Goal: Transaction & Acquisition: Purchase product/service

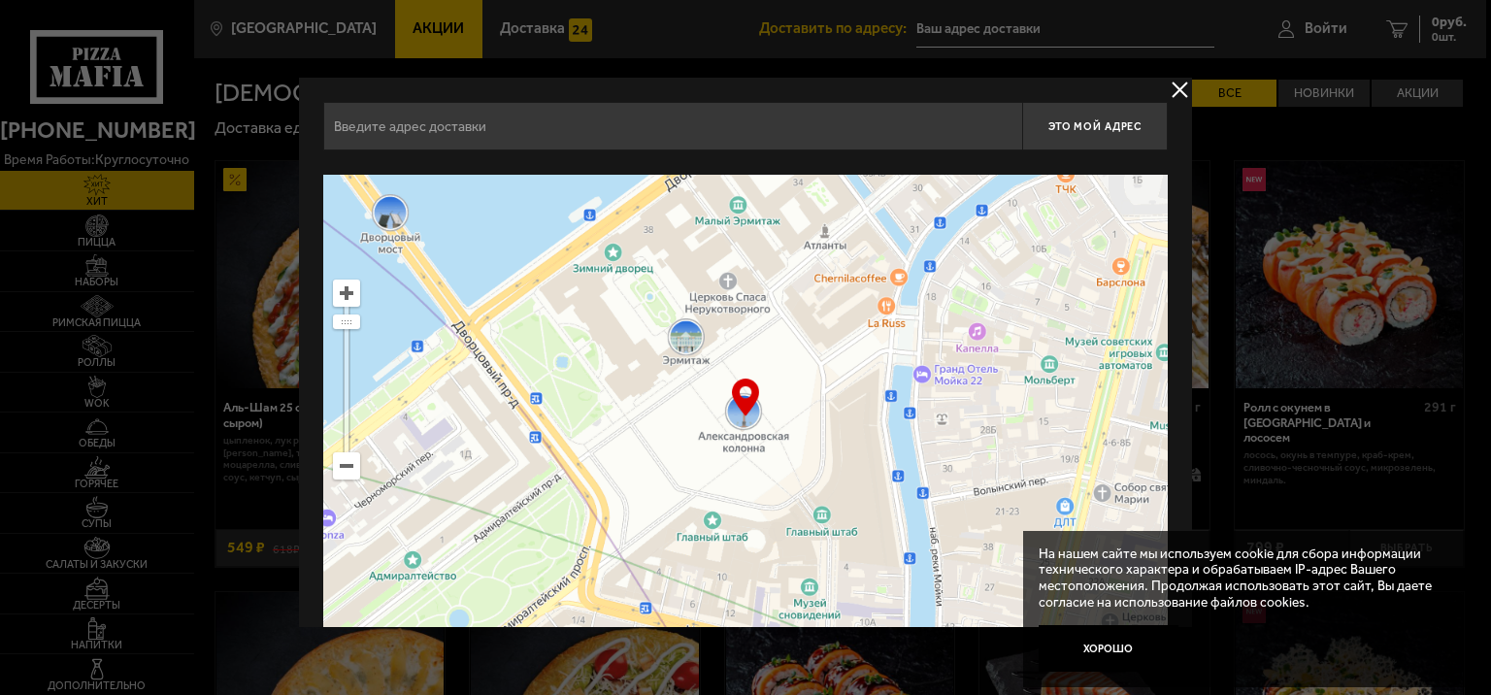
click at [838, 134] on input "text" at bounding box center [672, 126] width 699 height 49
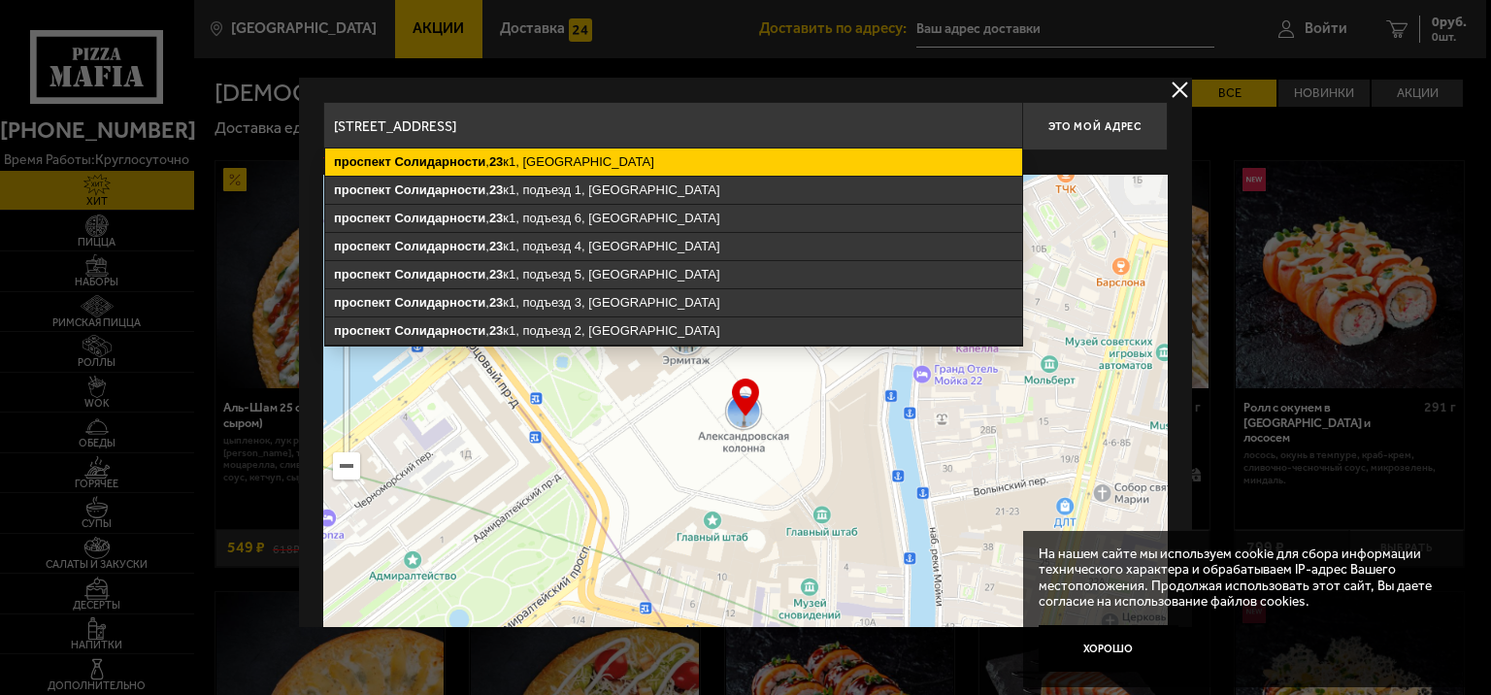
click at [536, 161] on ymaps "[STREET_ADDRESS]" at bounding box center [673, 162] width 697 height 27
type input "[STREET_ADDRESS]"
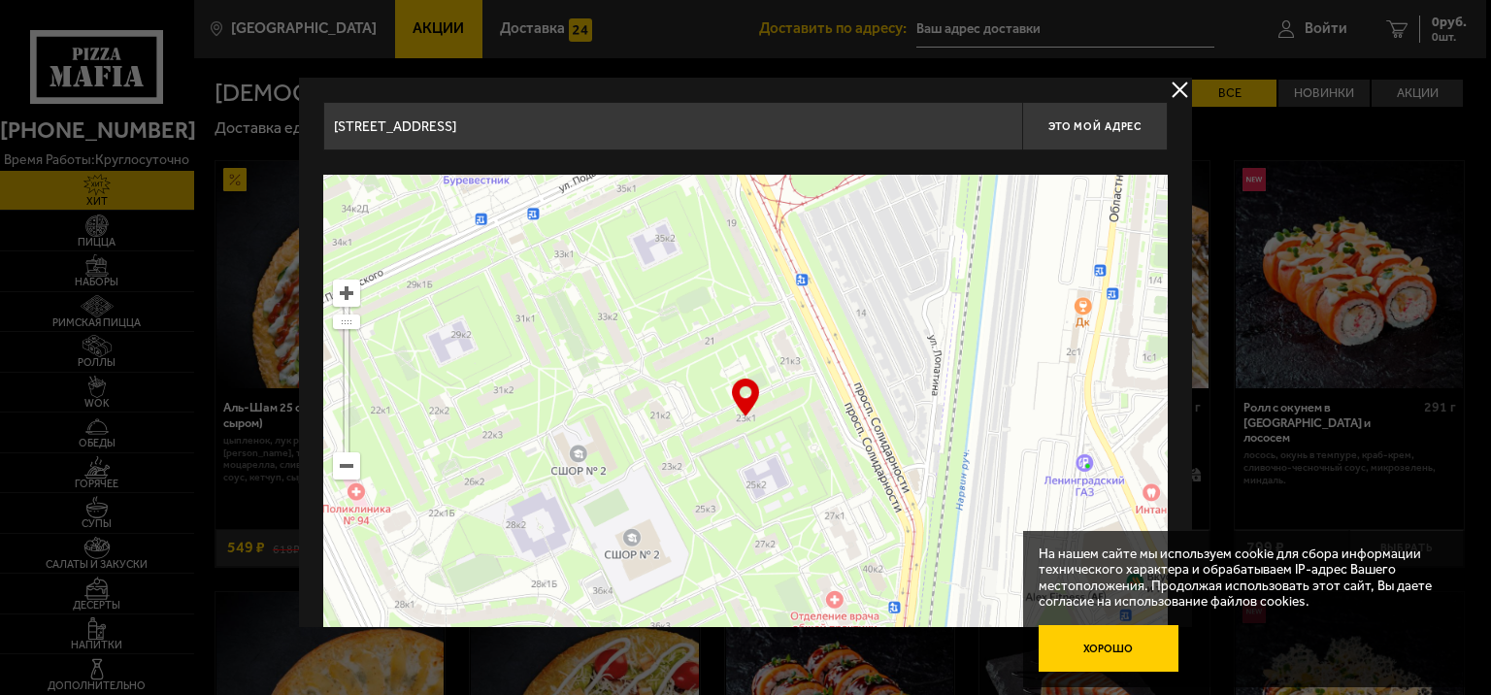
click at [1101, 634] on button "Хорошо" at bounding box center [1109, 648] width 140 height 47
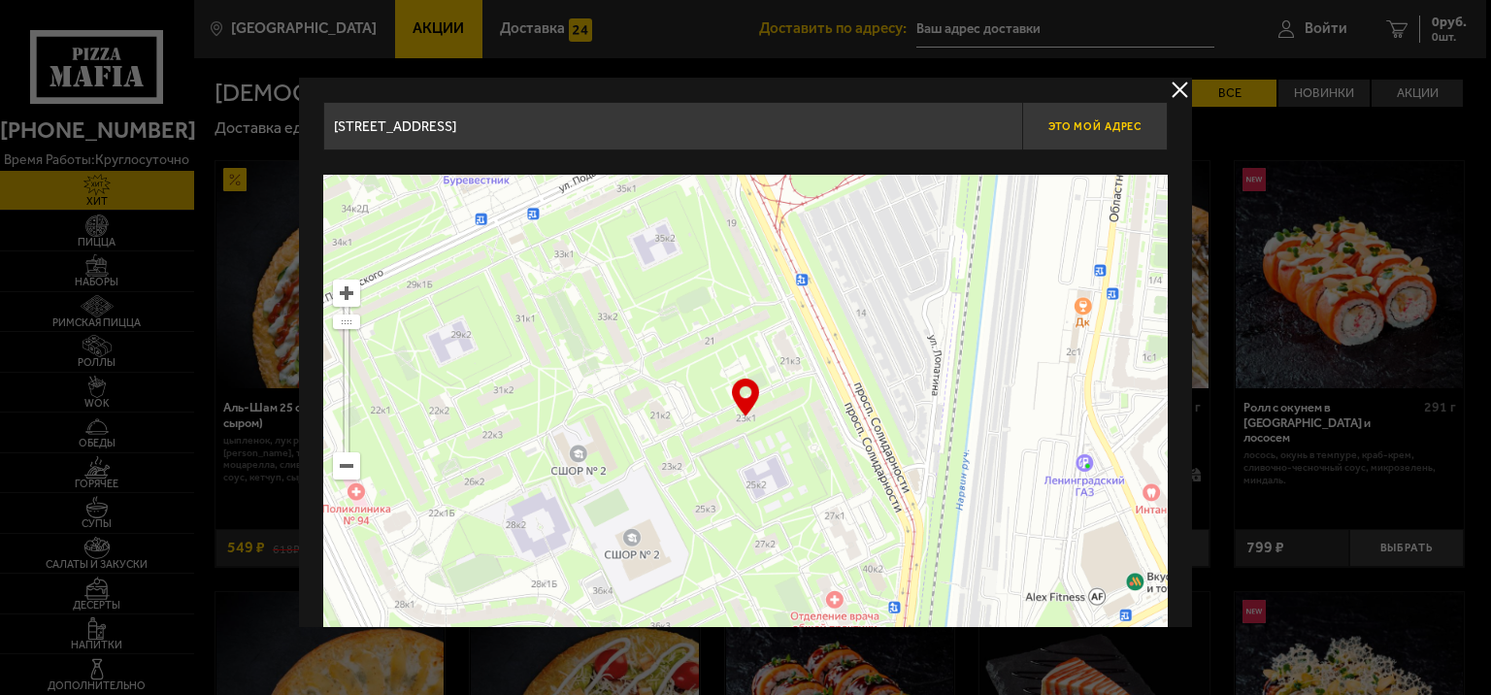
click at [1081, 121] on span "Это мой адрес" at bounding box center [1095, 126] width 93 height 13
type input "[STREET_ADDRESS]"
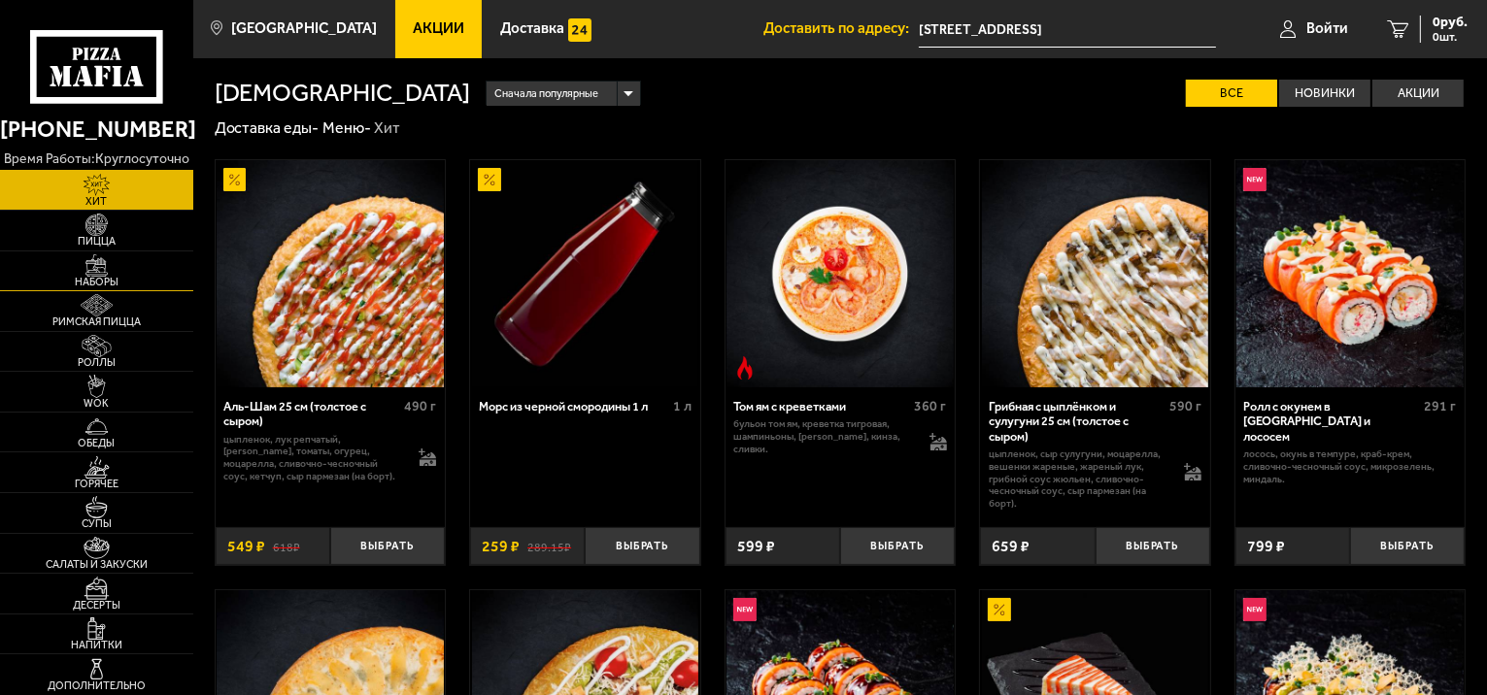
click at [117, 274] on img at bounding box center [96, 265] width 59 height 22
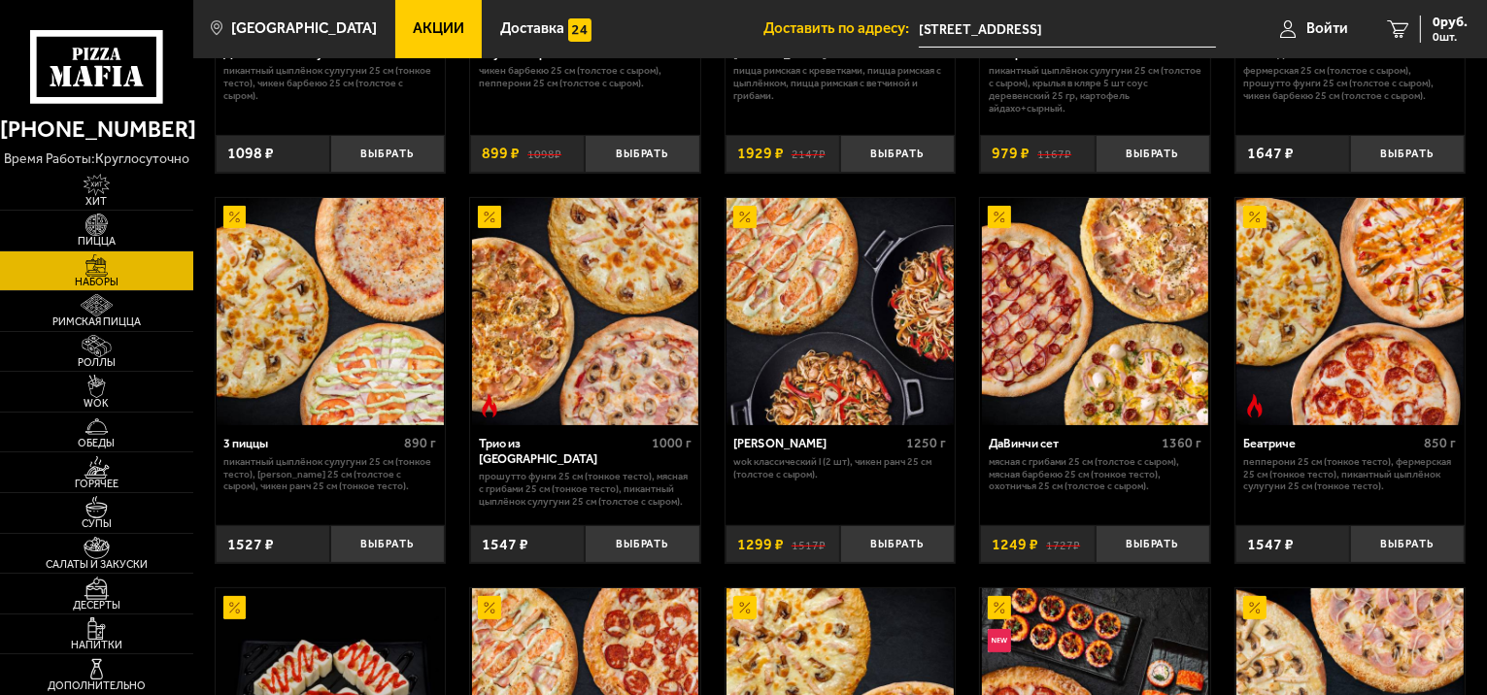
scroll to position [355, 0]
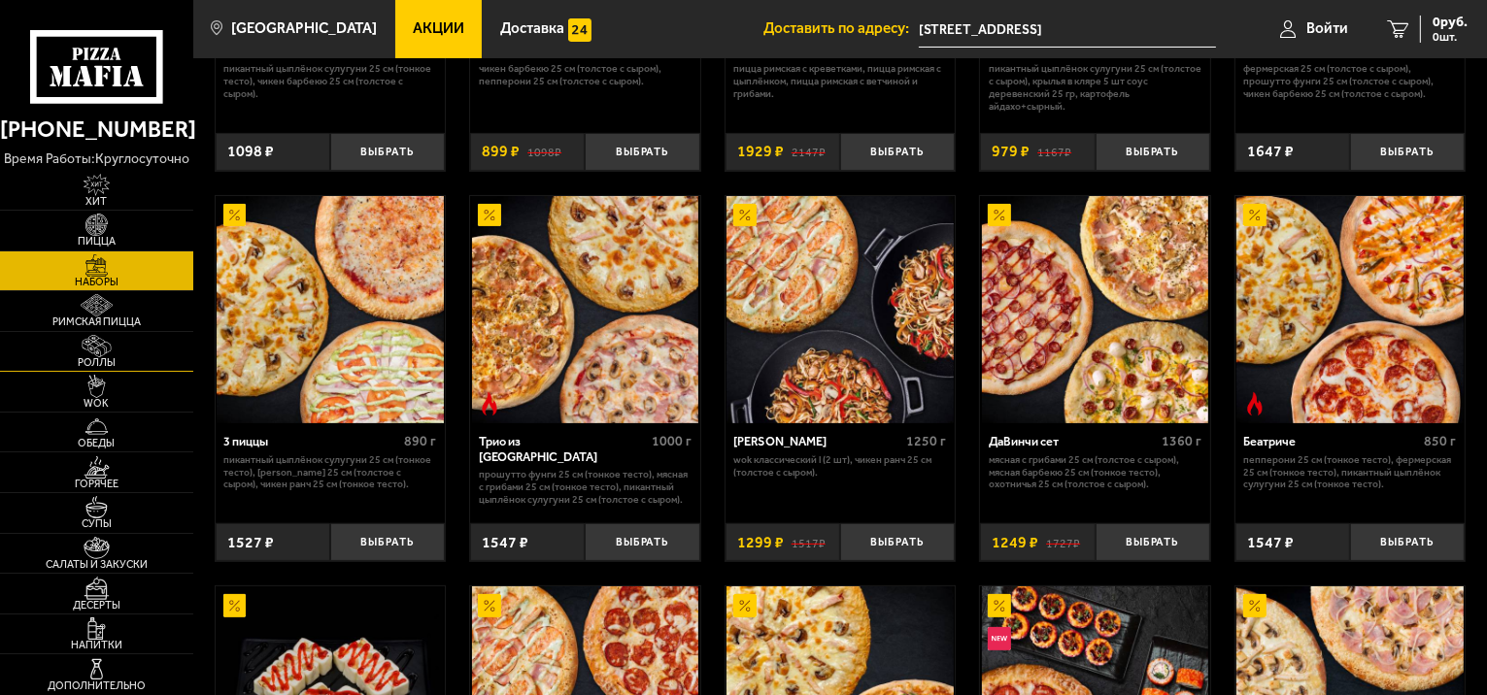
click at [121, 336] on img at bounding box center [96, 346] width 59 height 22
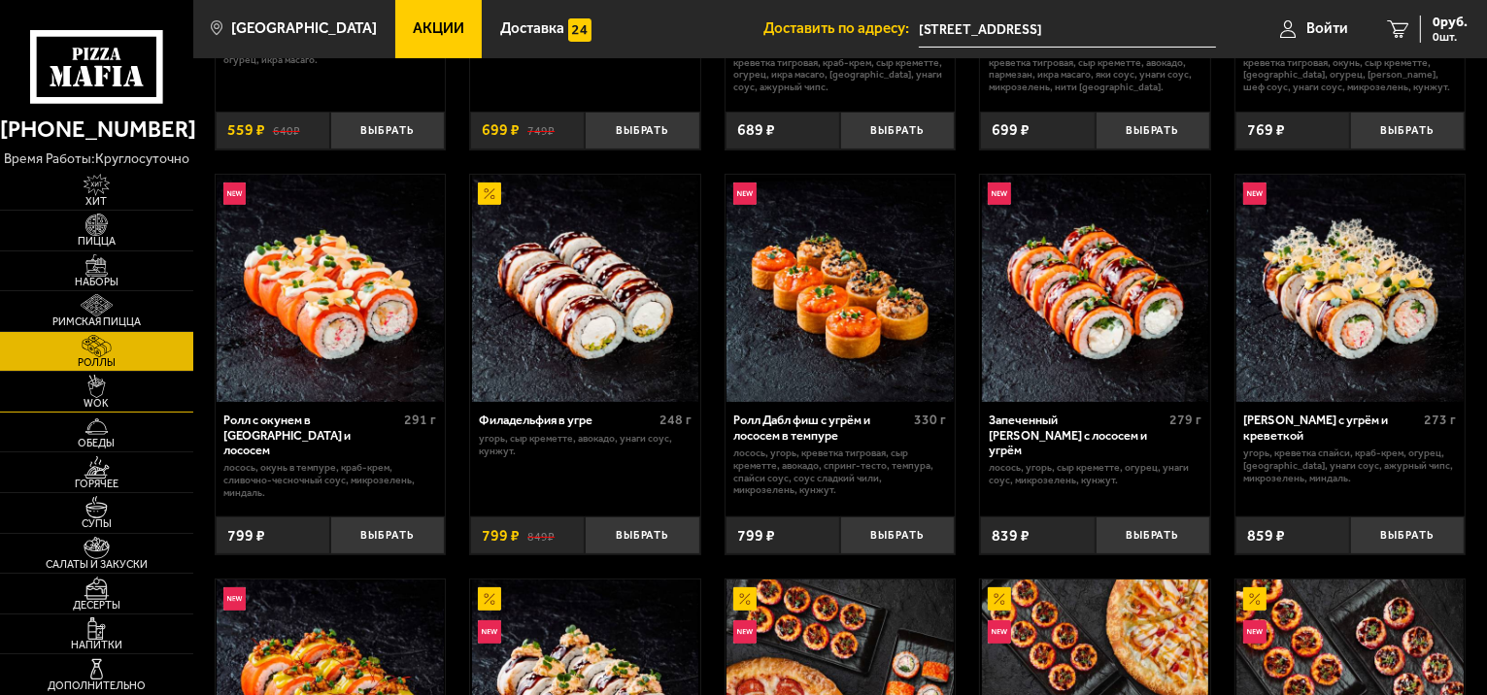
scroll to position [394, 0]
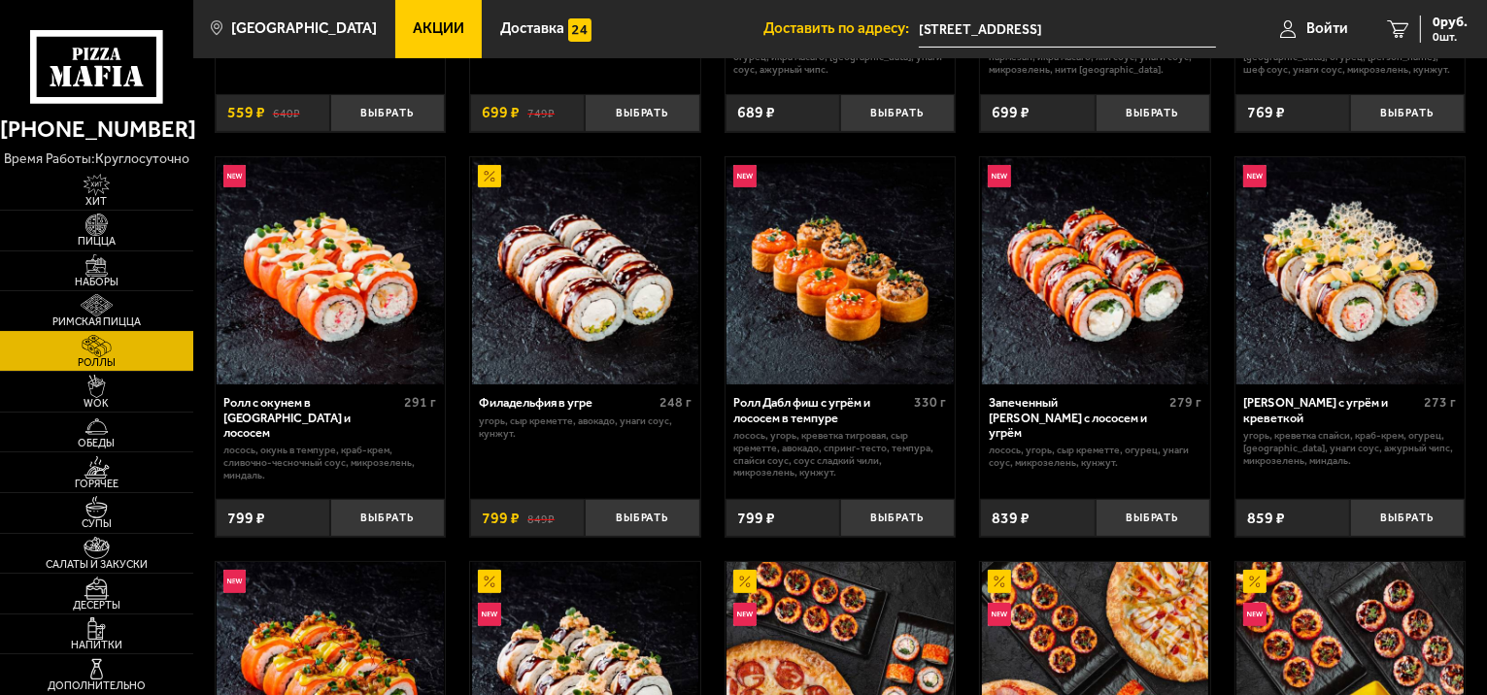
click at [141, 310] on link "Римская пицца" at bounding box center [96, 311] width 193 height 40
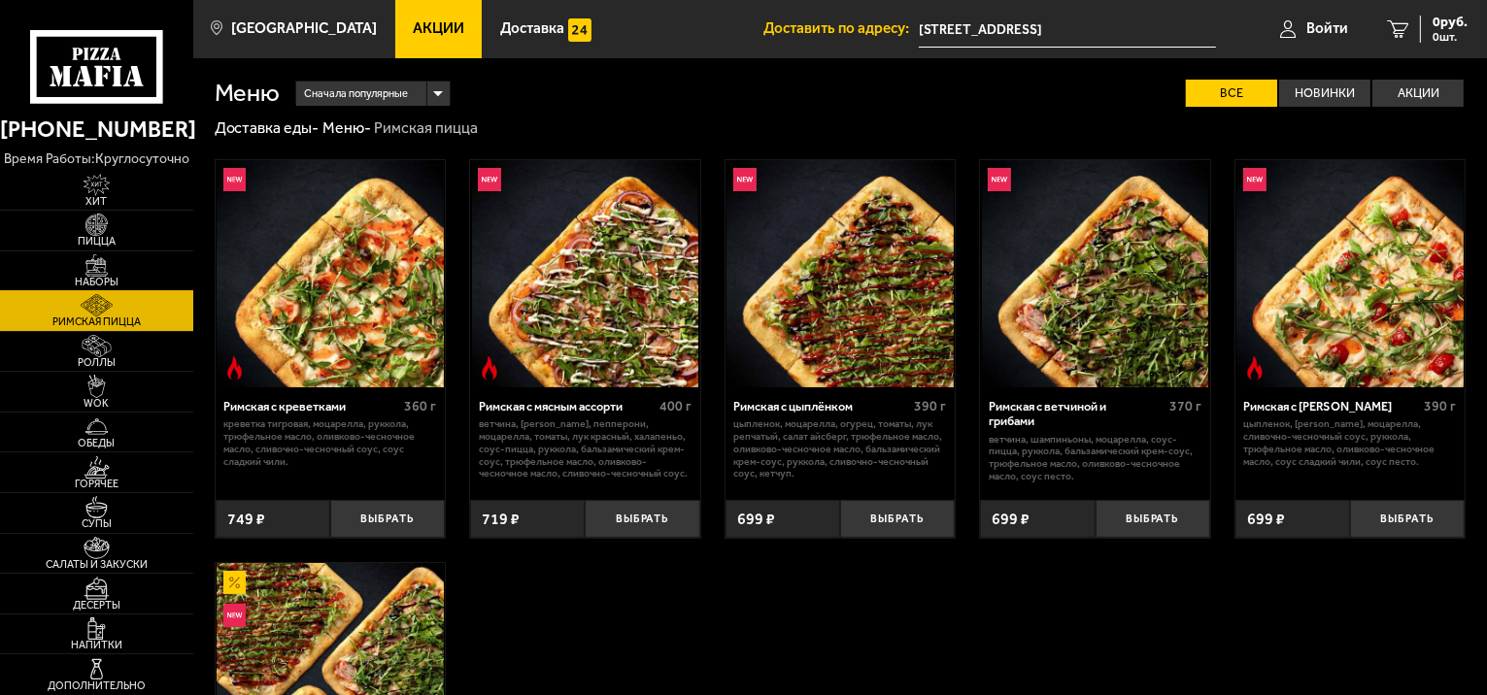
click at [117, 252] on link "Наборы" at bounding box center [96, 271] width 193 height 40
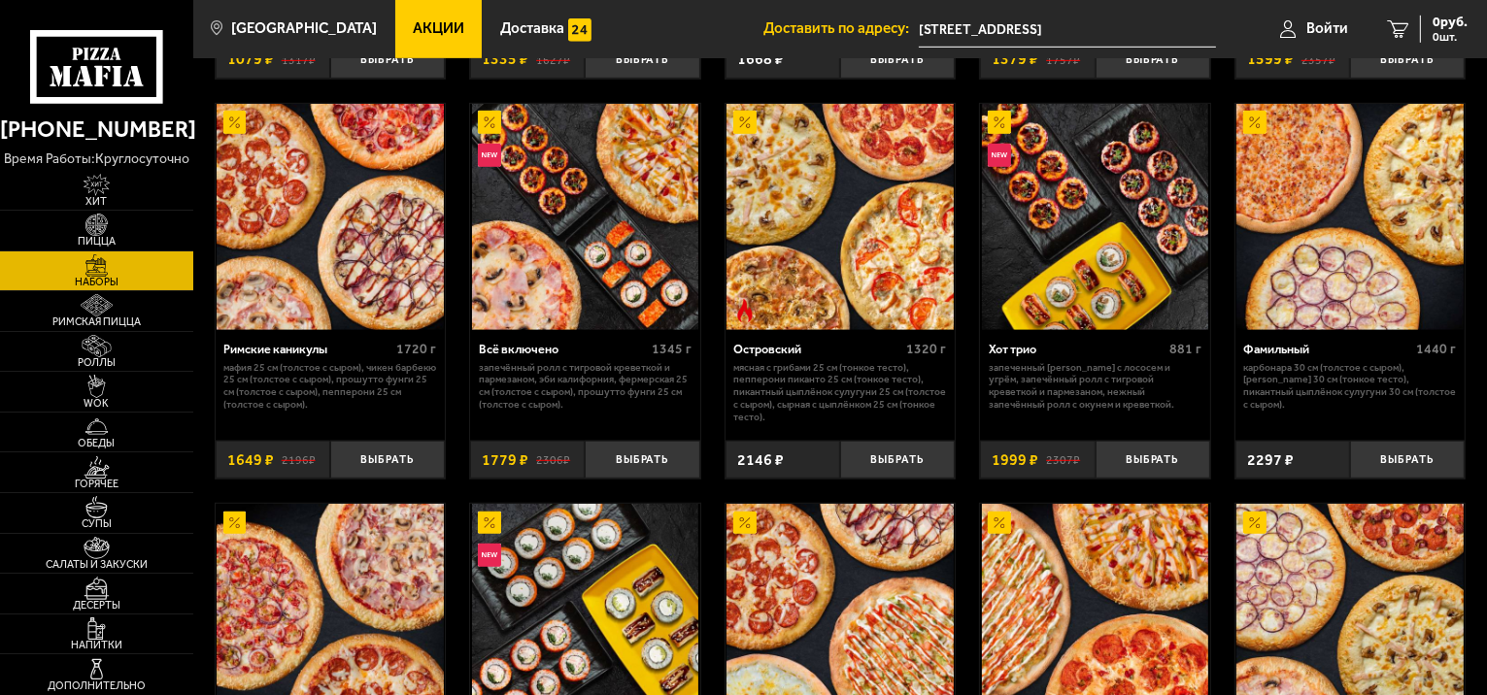
scroll to position [1234, 0]
